Goal: Find specific page/section: Find specific page/section

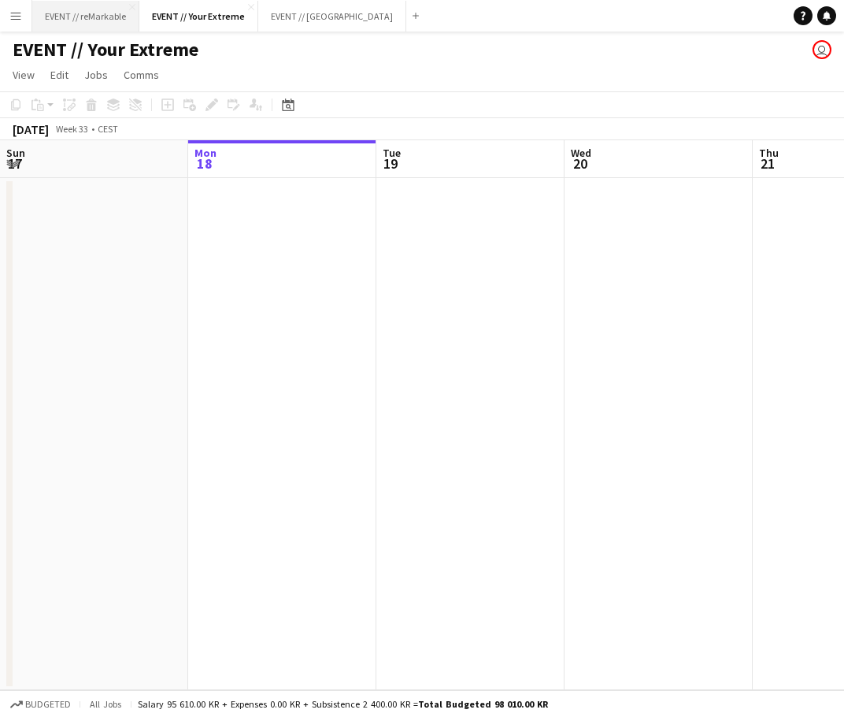
click at [95, 21] on button "EVENT // reMarkable Close" at bounding box center [85, 16] width 107 height 31
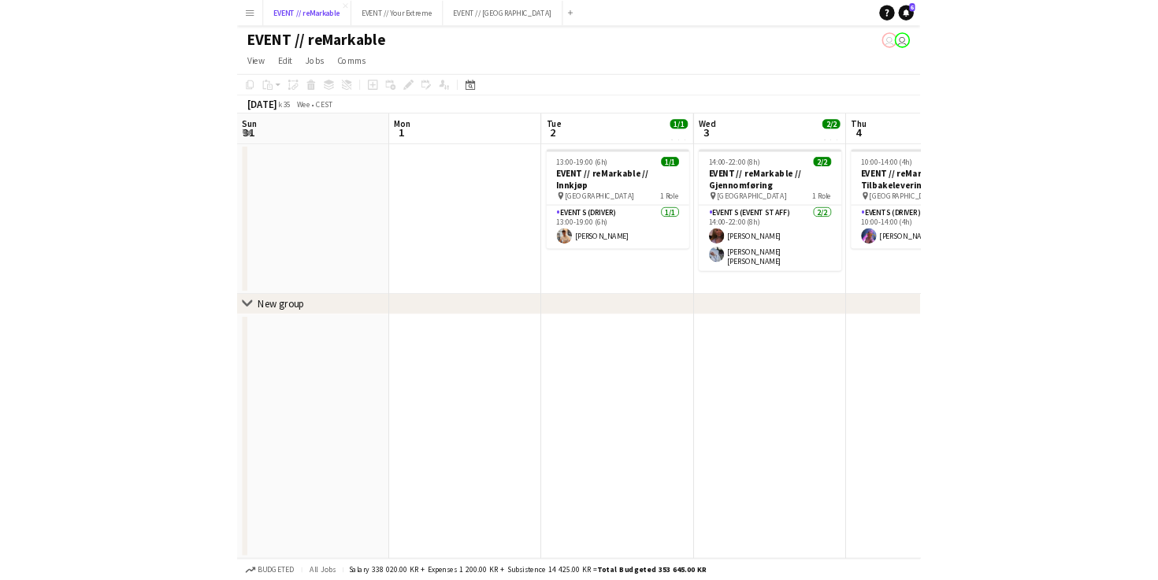
scroll to position [0, 450]
